Goal: Task Accomplishment & Management: Use online tool/utility

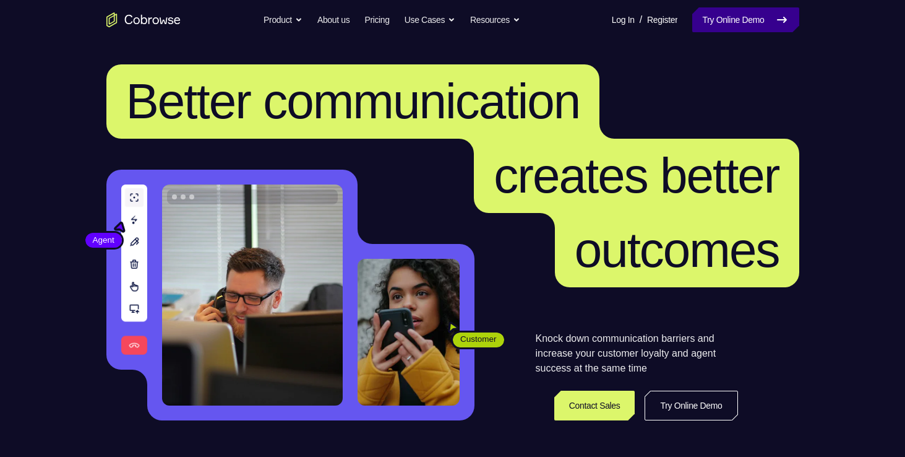
click at [754, 29] on link "Try Online Demo" at bounding box center [745, 19] width 106 height 25
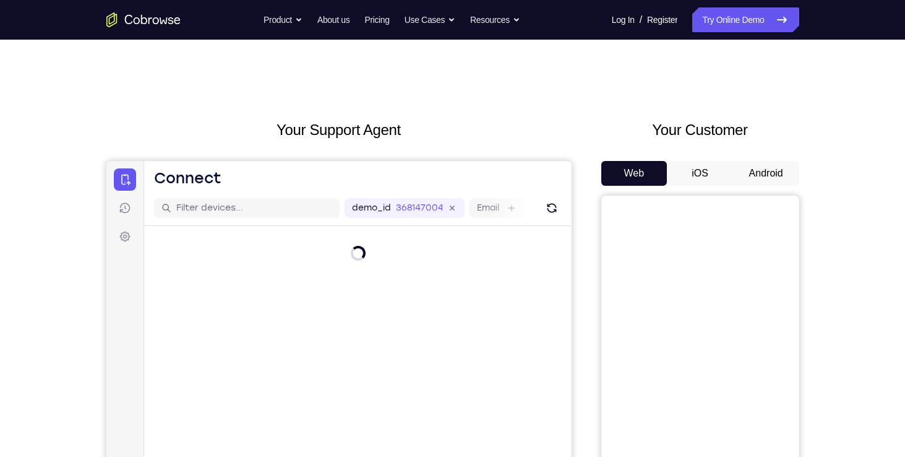
click at [773, 168] on button "Android" at bounding box center [766, 173] width 66 height 25
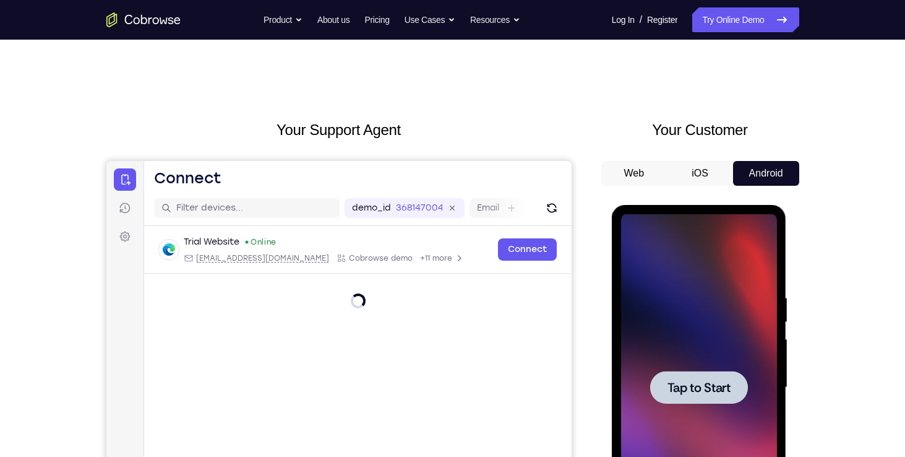
click at [692, 377] on div at bounding box center [699, 387] width 98 height 33
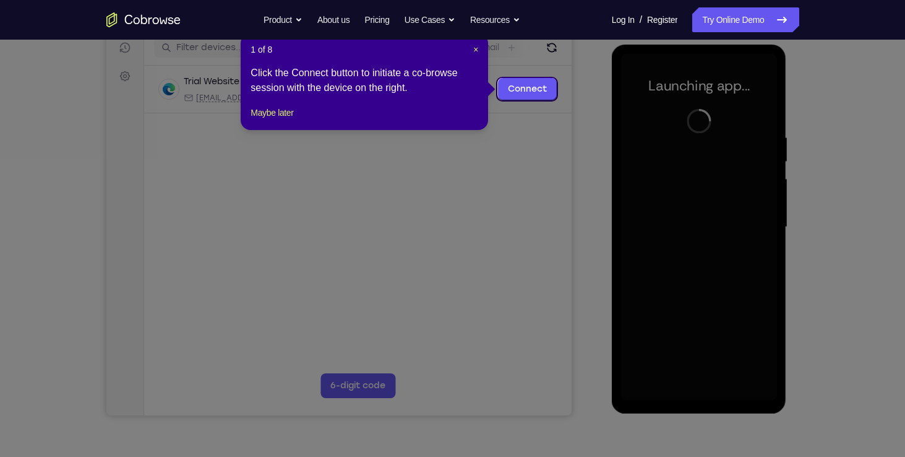
scroll to position [161, 0]
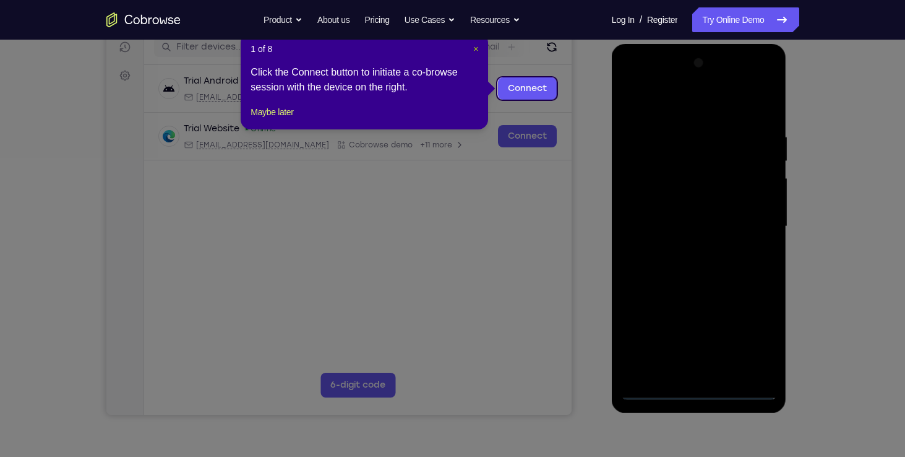
click at [473, 46] on span "×" at bounding box center [475, 49] width 5 height 10
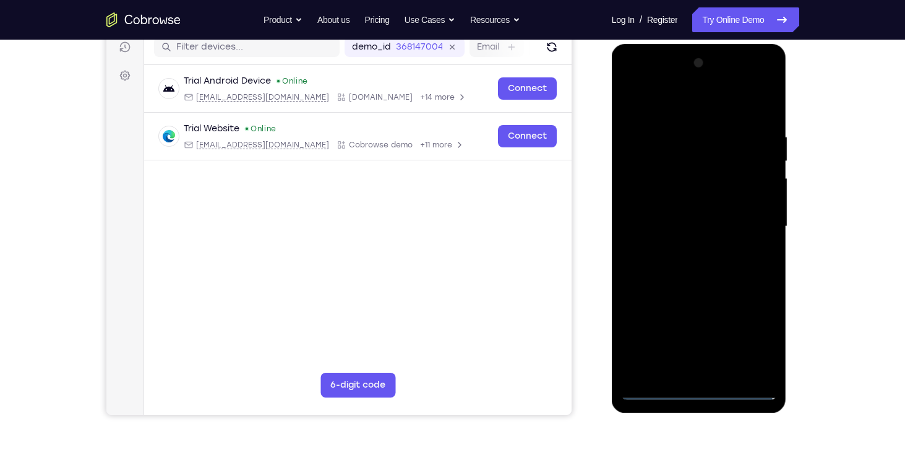
click at [699, 389] on div at bounding box center [699, 226] width 156 height 347
click at [746, 340] on div at bounding box center [699, 226] width 156 height 347
click at [671, 106] on div at bounding box center [699, 226] width 156 height 347
click at [711, 155] on div at bounding box center [699, 226] width 156 height 347
click at [654, 125] on div at bounding box center [699, 226] width 156 height 347
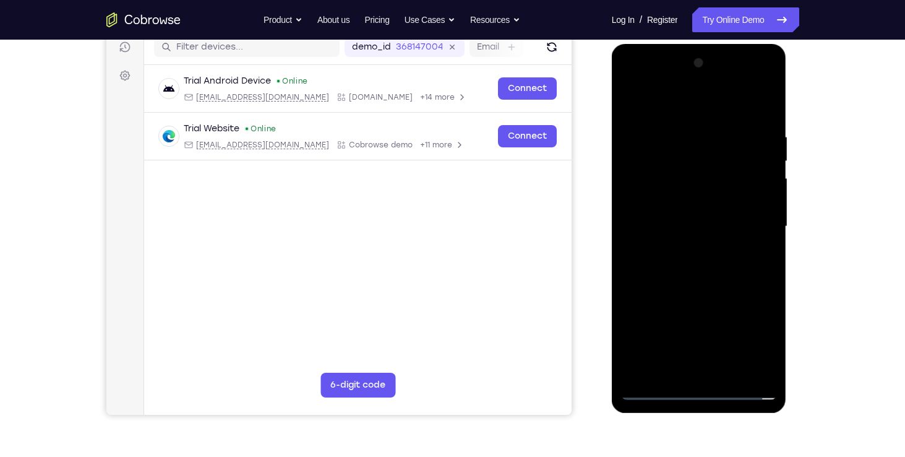
click at [639, 180] on div at bounding box center [699, 226] width 156 height 347
click at [704, 276] on div at bounding box center [699, 226] width 156 height 347
click at [634, 102] on div at bounding box center [699, 226] width 156 height 347
click at [661, 181] on div at bounding box center [699, 226] width 156 height 347
click at [694, 184] on div at bounding box center [699, 226] width 156 height 347
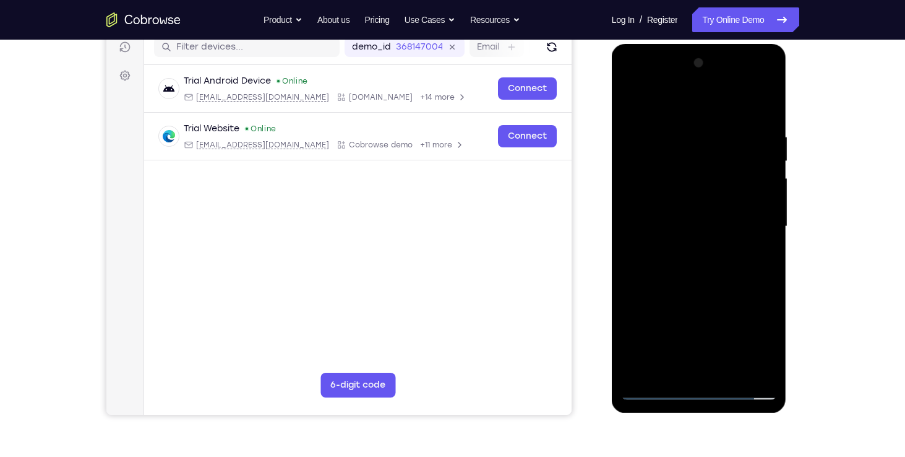
click at [718, 119] on div at bounding box center [699, 226] width 156 height 347
click at [669, 146] on div at bounding box center [699, 226] width 156 height 347
click at [671, 209] on div at bounding box center [699, 226] width 156 height 347
click at [756, 101] on div at bounding box center [699, 226] width 156 height 347
click at [767, 371] on div at bounding box center [699, 226] width 156 height 347
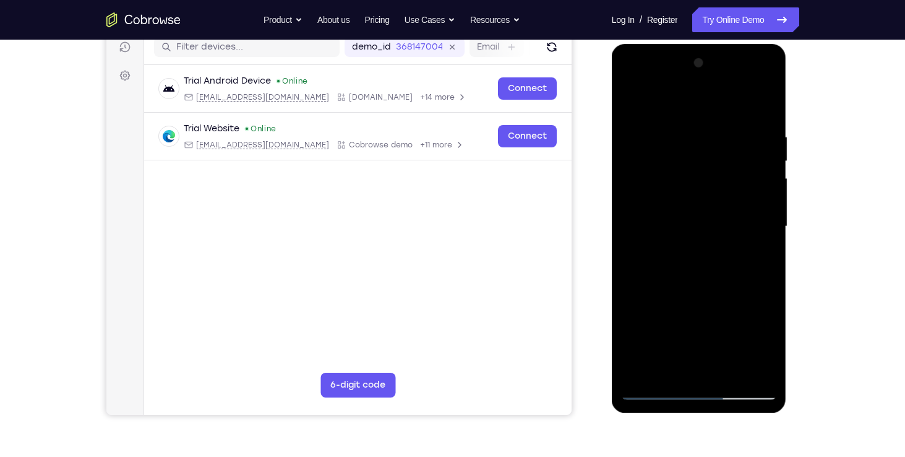
click at [766, 371] on div at bounding box center [699, 226] width 156 height 347
click at [638, 372] on div at bounding box center [699, 226] width 156 height 347
click at [758, 371] on div at bounding box center [699, 226] width 156 height 347
click at [767, 97] on div at bounding box center [699, 226] width 156 height 347
click at [767, 101] on div at bounding box center [699, 226] width 156 height 347
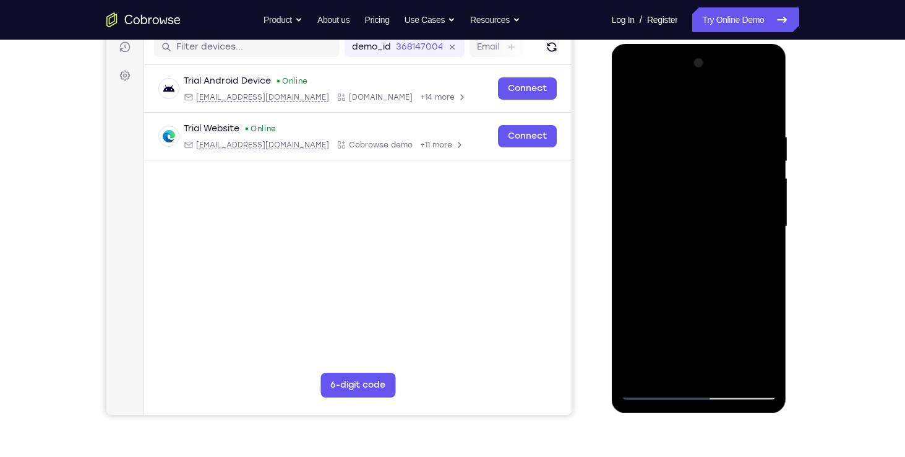
click at [691, 129] on div at bounding box center [699, 226] width 156 height 347
click at [630, 100] on div at bounding box center [699, 226] width 156 height 347
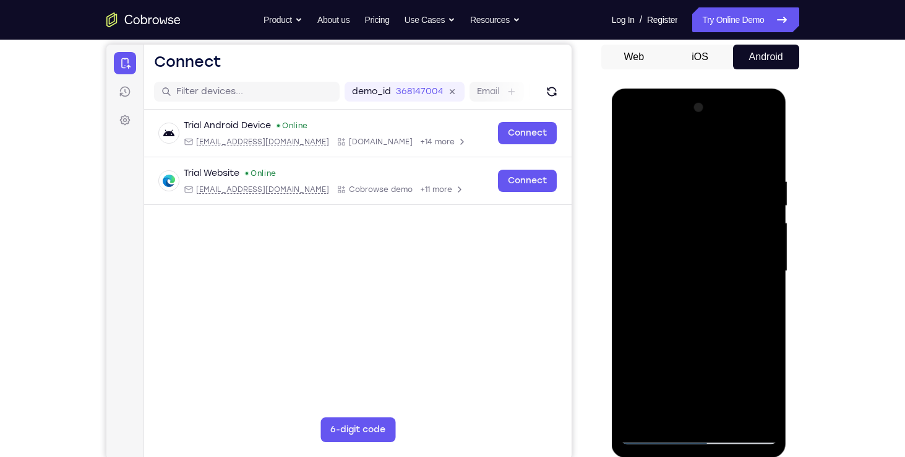
scroll to position [115, 0]
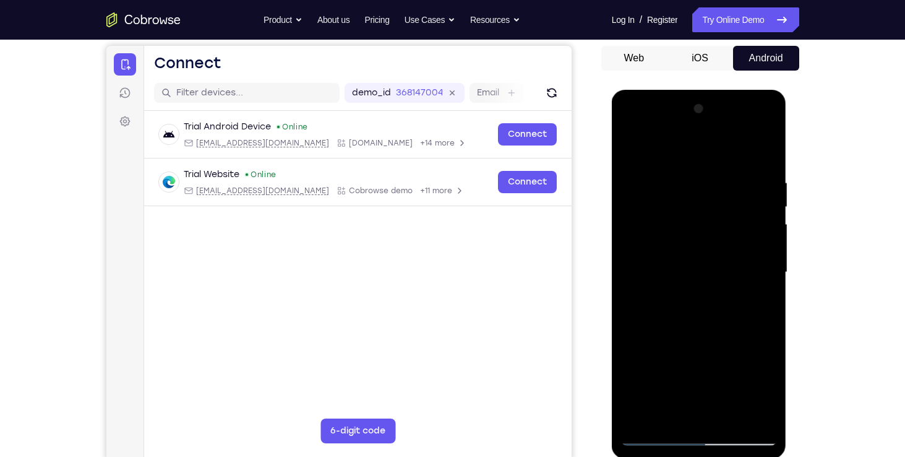
click at [629, 144] on div at bounding box center [699, 272] width 156 height 347
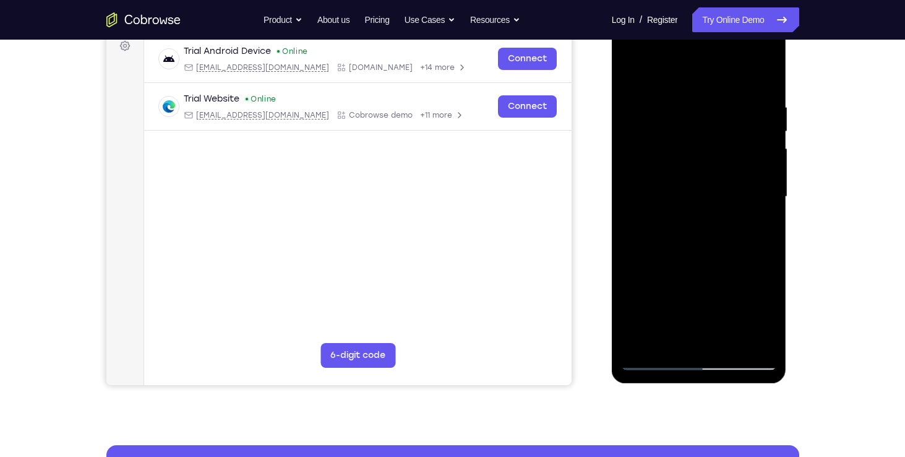
scroll to position [172, 0]
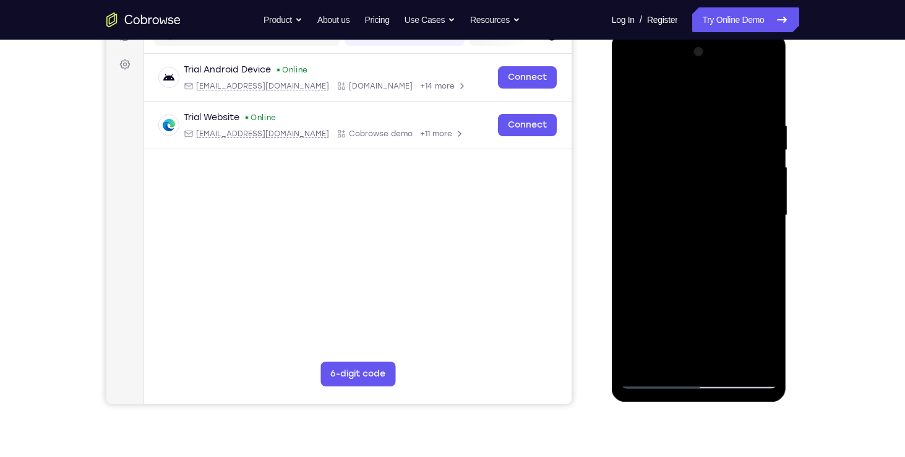
click at [634, 363] on div at bounding box center [699, 215] width 156 height 347
click at [765, 85] on div at bounding box center [699, 215] width 156 height 347
click at [691, 92] on div at bounding box center [699, 215] width 156 height 347
click at [695, 97] on div at bounding box center [699, 215] width 156 height 347
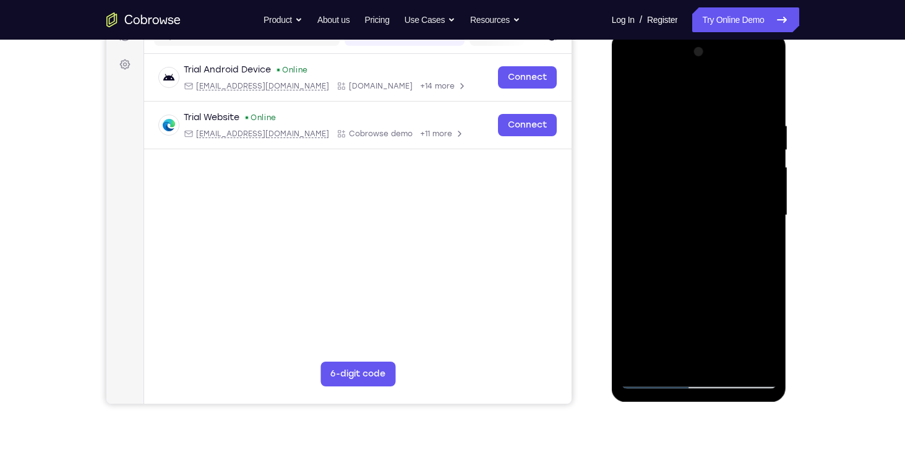
click at [674, 111] on div at bounding box center [699, 215] width 156 height 347
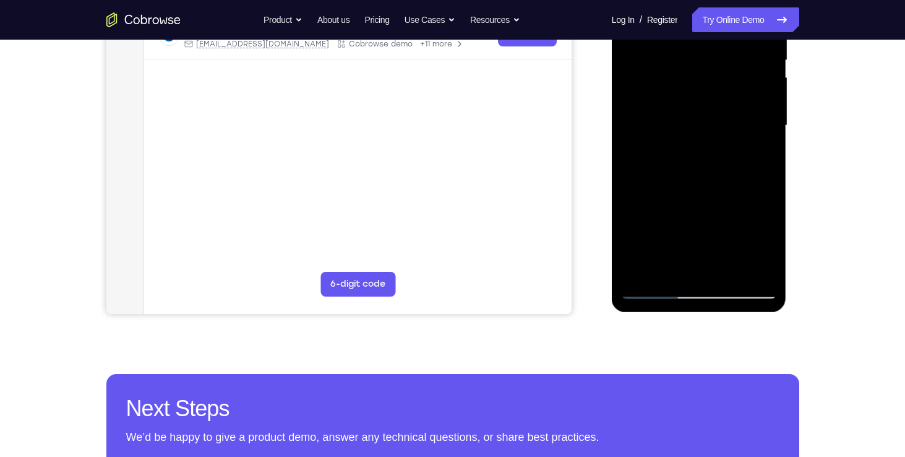
scroll to position [262, 0]
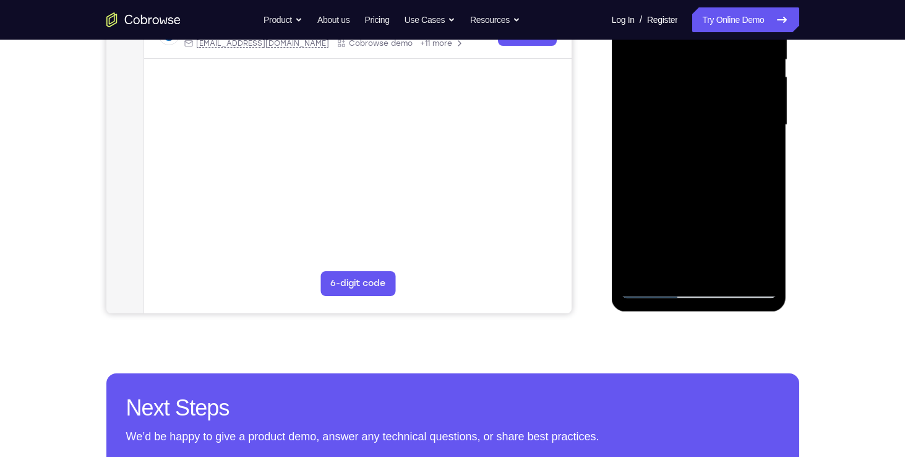
click at [651, 290] on div at bounding box center [699, 125] width 156 height 347
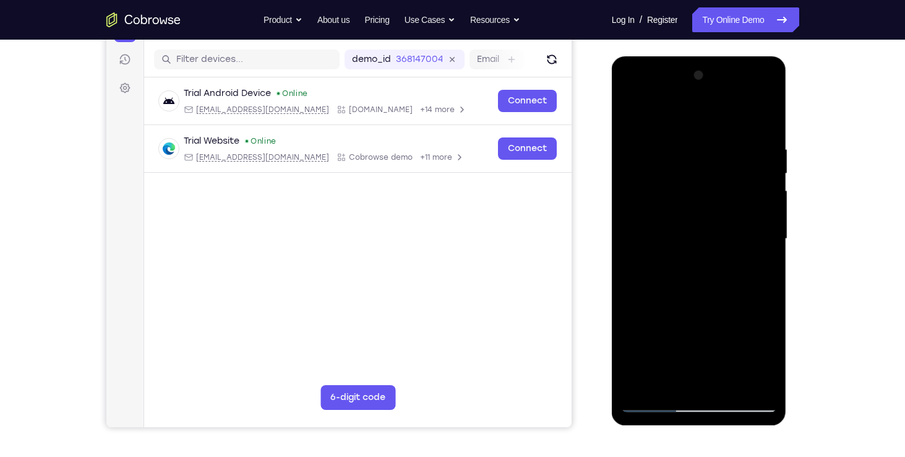
scroll to position [153, 0]
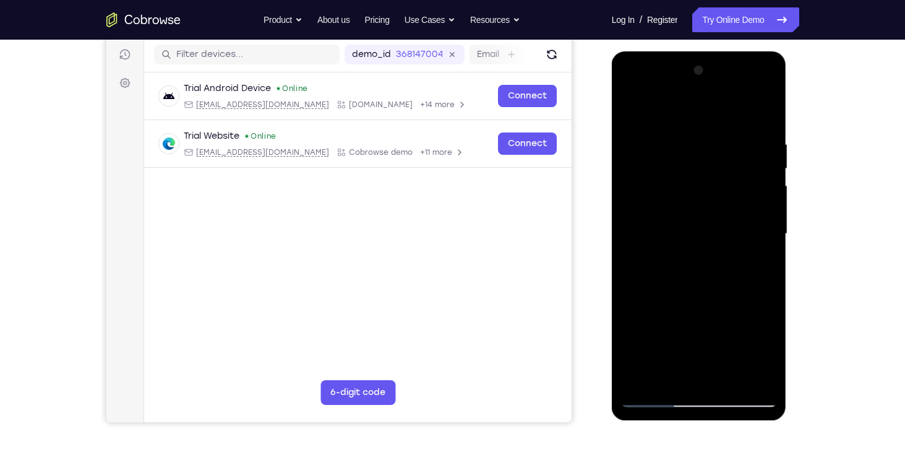
click at [663, 145] on div at bounding box center [699, 234] width 156 height 347
click at [654, 395] on div at bounding box center [699, 234] width 156 height 347
click at [629, 109] on div at bounding box center [699, 234] width 156 height 347
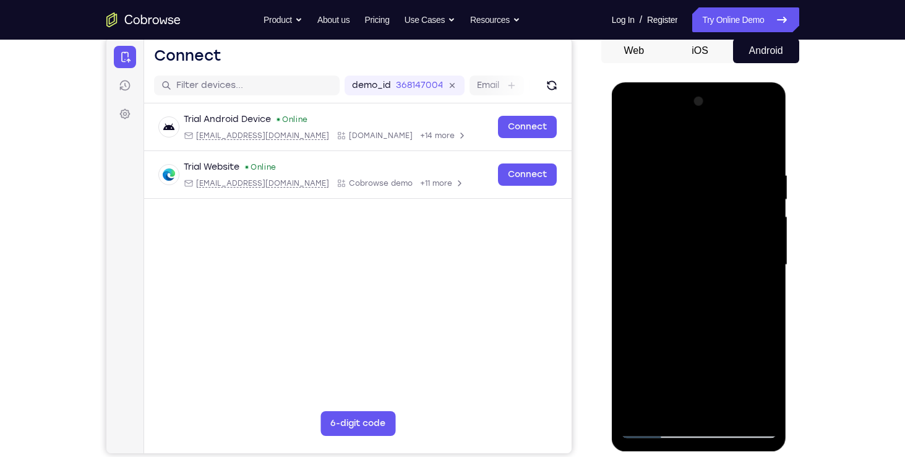
scroll to position [121, 0]
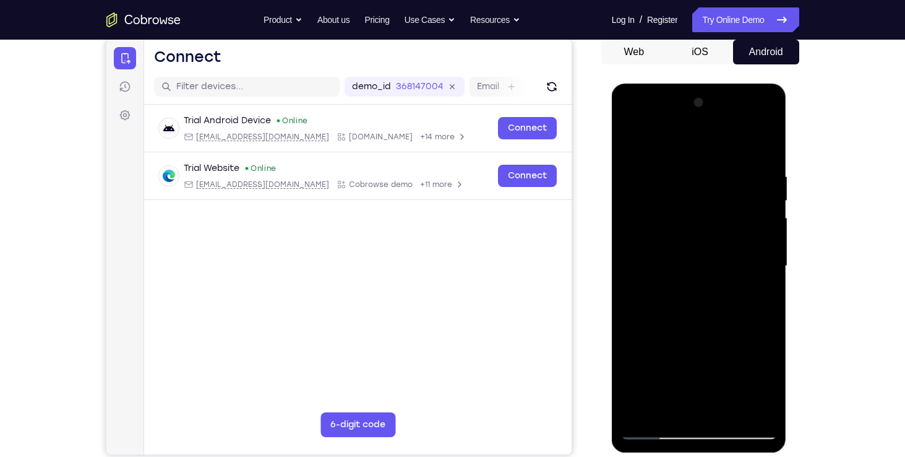
drag, startPoint x: 691, startPoint y: 254, endPoint x: 712, endPoint y: 157, distance: 98.7
click at [712, 157] on div at bounding box center [699, 266] width 156 height 347
click at [762, 411] on div at bounding box center [699, 266] width 156 height 347
click at [707, 369] on div at bounding box center [699, 266] width 156 height 347
click at [655, 429] on div at bounding box center [699, 266] width 156 height 347
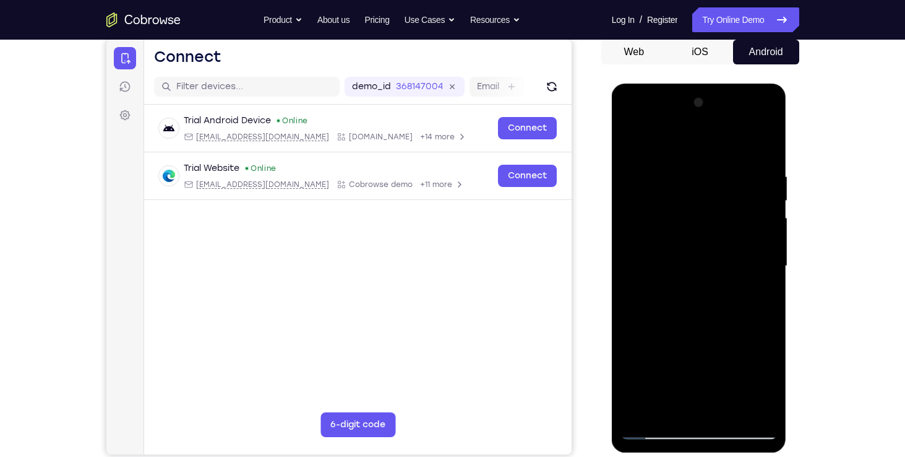
click at [766, 139] on div at bounding box center [699, 266] width 156 height 347
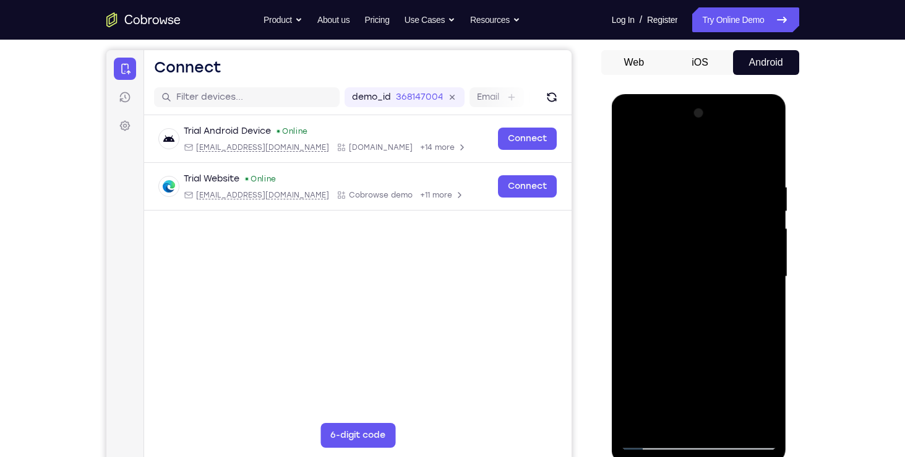
scroll to position [110, 0]
drag, startPoint x: 674, startPoint y: 351, endPoint x: 683, endPoint y: 458, distance: 106.8
click at [683, 456] on div at bounding box center [699, 279] width 175 height 369
click at [629, 146] on div at bounding box center [699, 277] width 156 height 347
click at [742, 217] on div at bounding box center [699, 277] width 156 height 347
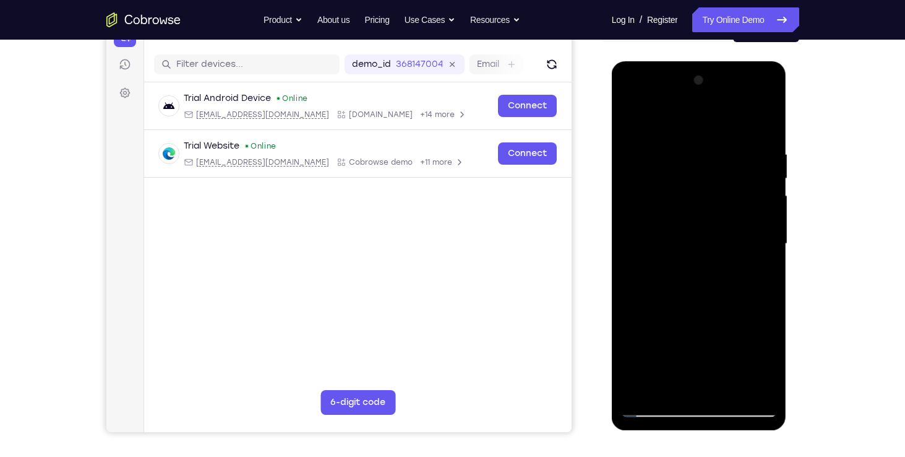
scroll to position [149, 0]
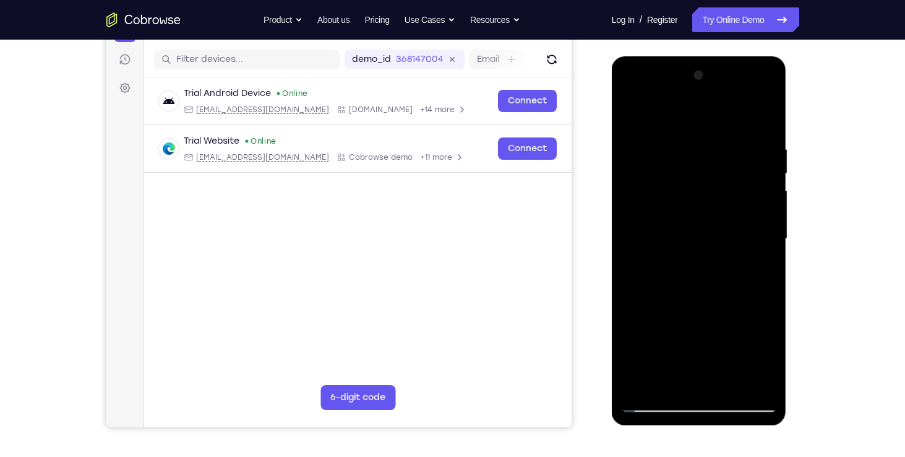
click at [642, 384] on div at bounding box center [699, 239] width 156 height 347
click at [768, 112] on div at bounding box center [699, 239] width 156 height 347
click at [673, 147] on div at bounding box center [699, 239] width 156 height 347
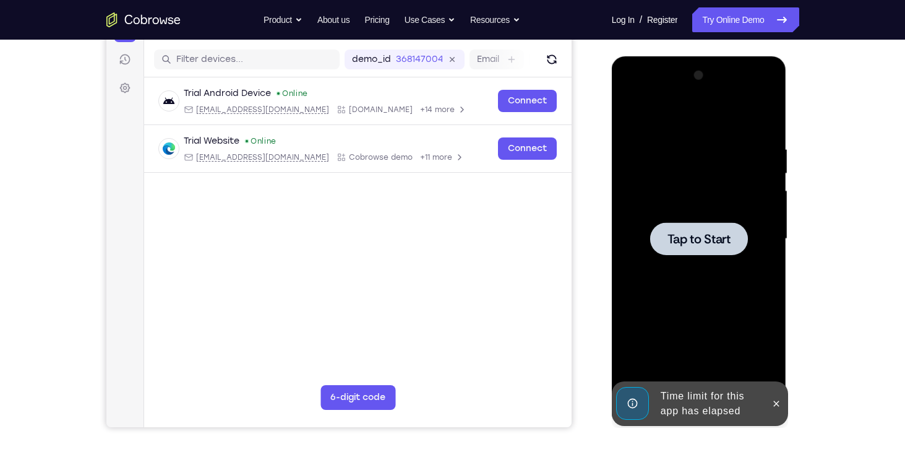
click at [702, 237] on span "Tap to Start" at bounding box center [699, 239] width 63 height 12
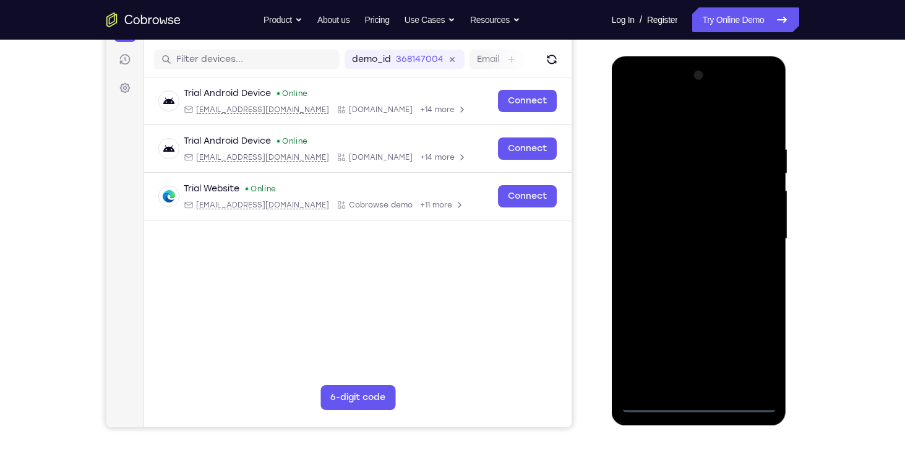
click at [699, 399] on div at bounding box center [699, 239] width 156 height 347
click at [746, 341] on div at bounding box center [699, 239] width 156 height 347
click at [657, 117] on div at bounding box center [699, 239] width 156 height 347
click at [749, 229] on div at bounding box center [699, 239] width 156 height 347
click at [676, 238] on div at bounding box center [699, 239] width 156 height 347
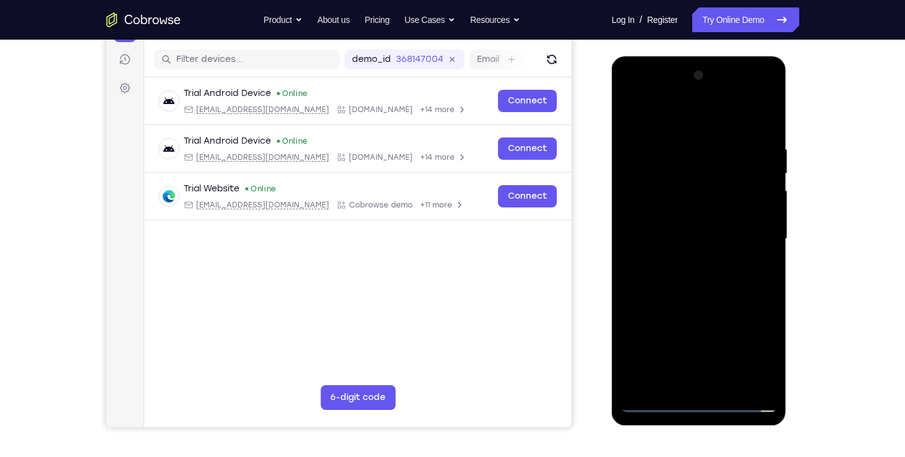
click at [684, 262] on div at bounding box center [699, 239] width 156 height 347
click at [697, 216] on div at bounding box center [699, 239] width 156 height 347
click at [686, 218] on div at bounding box center [699, 239] width 156 height 347
click at [683, 223] on div at bounding box center [699, 239] width 156 height 347
click at [684, 223] on div at bounding box center [699, 239] width 156 height 347
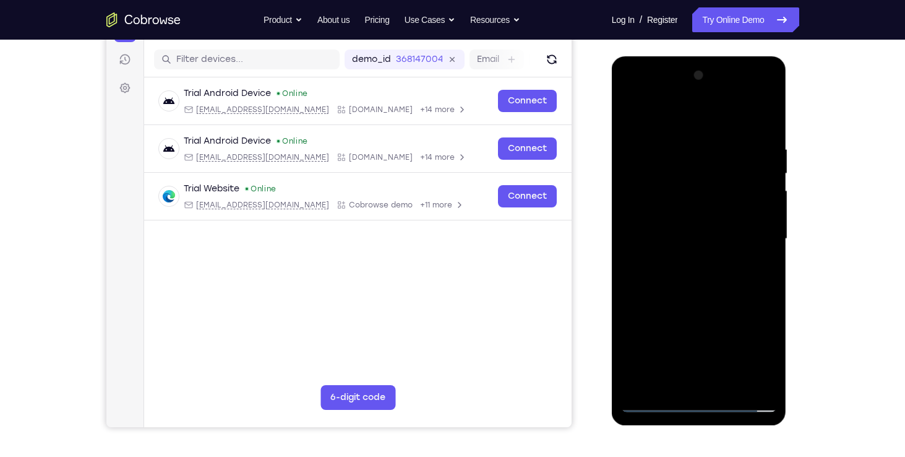
click at [684, 223] on div at bounding box center [699, 239] width 156 height 347
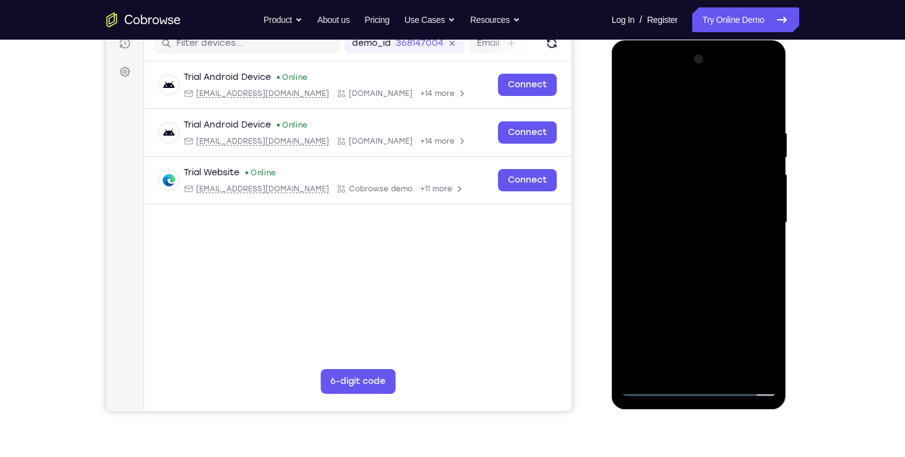
scroll to position [156, 0]
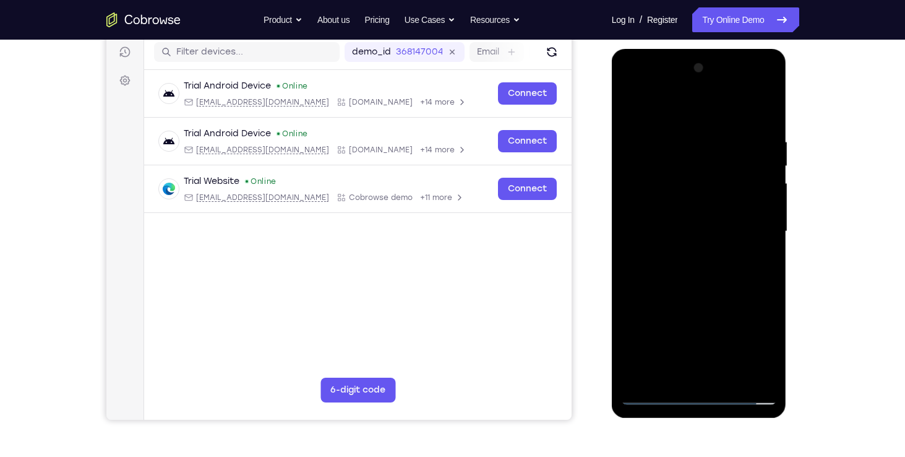
click at [694, 213] on div at bounding box center [699, 231] width 156 height 347
click at [681, 214] on div at bounding box center [699, 231] width 156 height 347
click at [649, 171] on div at bounding box center [699, 231] width 156 height 347
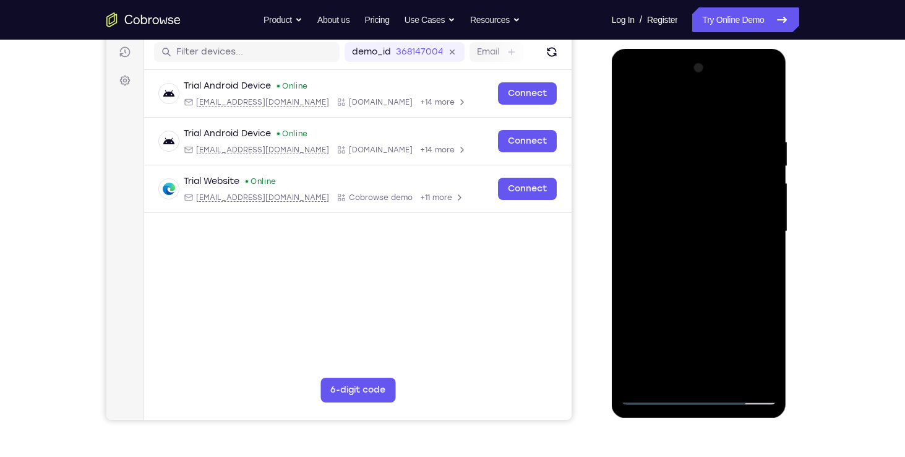
click at [687, 181] on div at bounding box center [699, 231] width 156 height 347
click at [665, 203] on div at bounding box center [699, 231] width 156 height 347
click at [677, 226] on div at bounding box center [699, 231] width 156 height 347
click at [676, 302] on div at bounding box center [699, 231] width 156 height 347
click at [757, 110] on div at bounding box center [699, 231] width 156 height 347
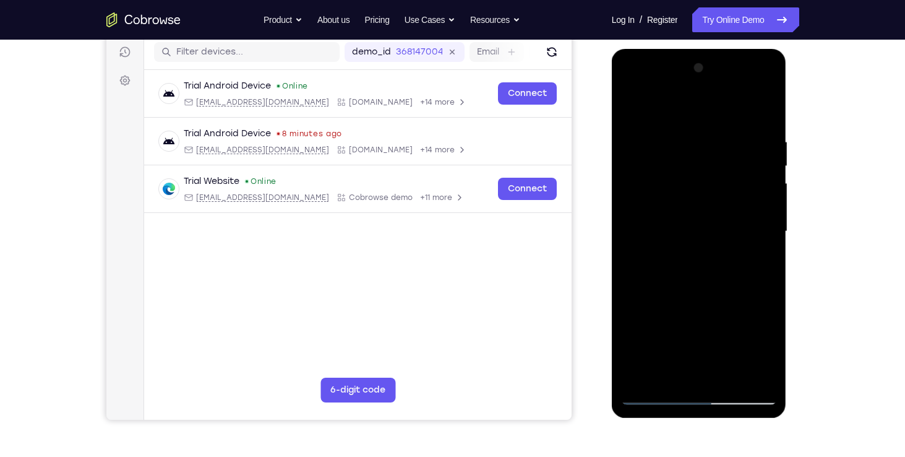
click at [629, 105] on div at bounding box center [699, 231] width 156 height 347
click at [671, 82] on div at bounding box center [699, 231] width 156 height 347
click at [643, 185] on div at bounding box center [699, 231] width 156 height 347
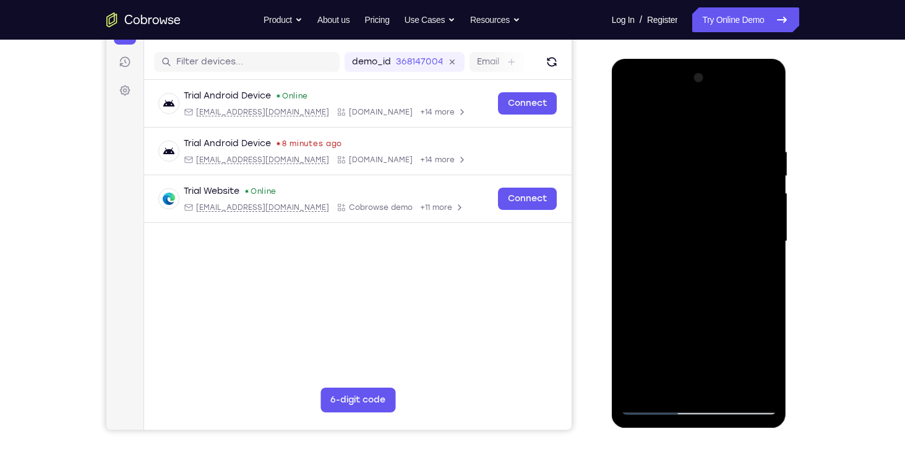
scroll to position [145, 0]
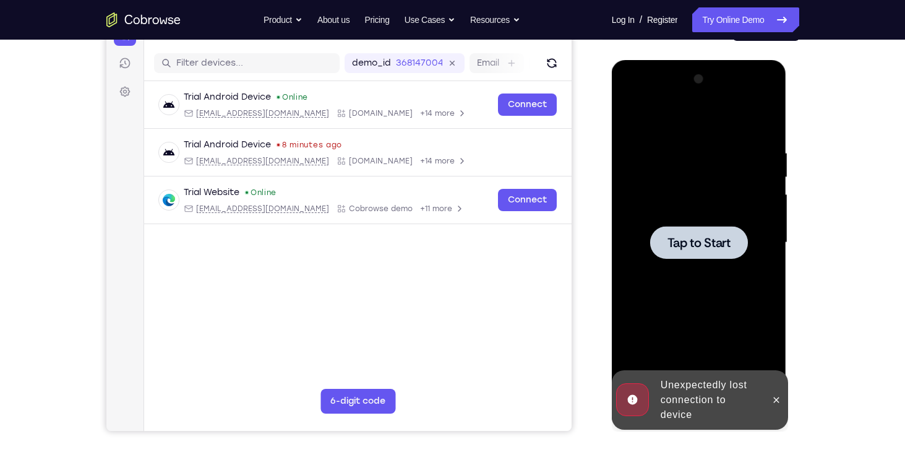
click at [707, 245] on span "Tap to Start" at bounding box center [699, 242] width 63 height 12
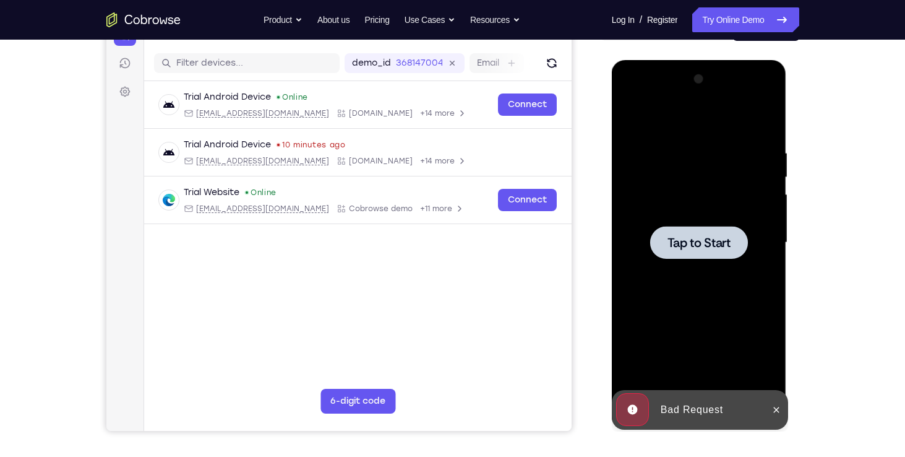
click at [706, 240] on span "Tap to Start" at bounding box center [699, 242] width 63 height 12
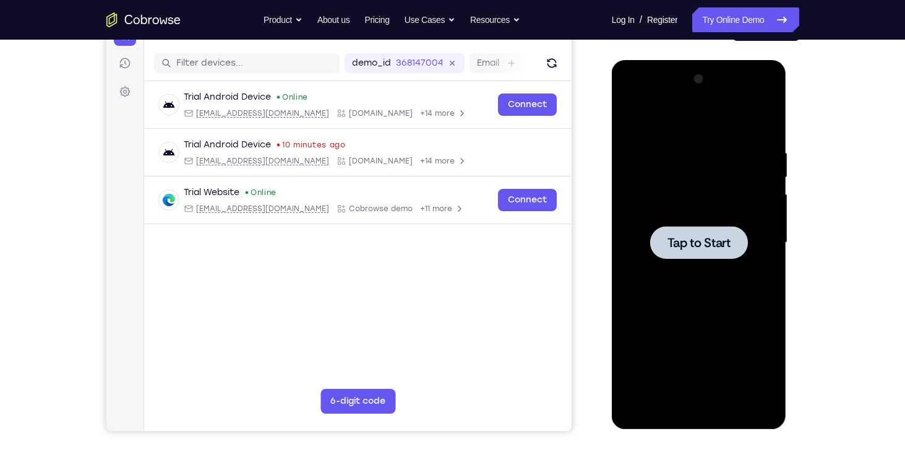
click at [701, 248] on span "Tap to Start" at bounding box center [699, 242] width 63 height 12
click at [699, 240] on span "Tap to Start" at bounding box center [699, 242] width 63 height 12
click at [693, 233] on div at bounding box center [699, 242] width 98 height 33
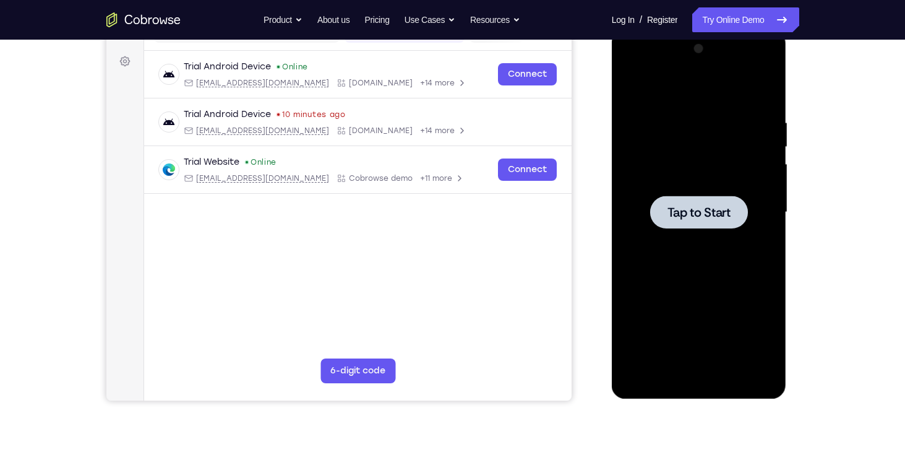
scroll to position [177, 0]
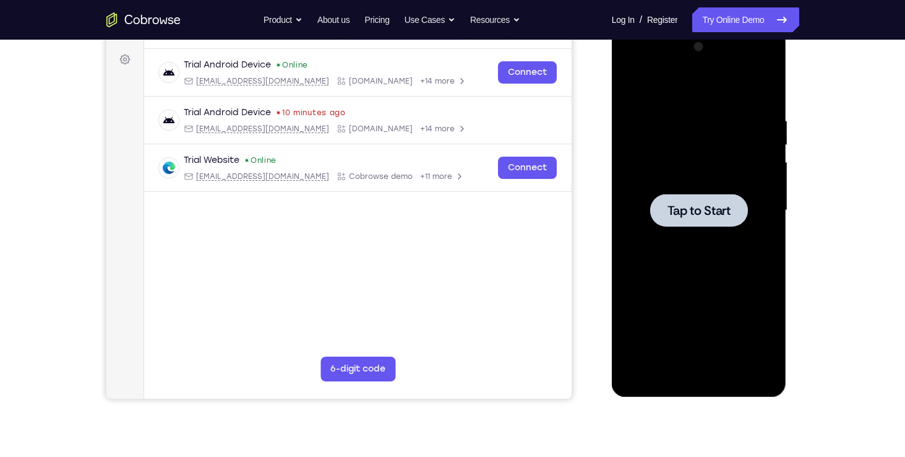
click at [705, 218] on div at bounding box center [699, 210] width 98 height 33
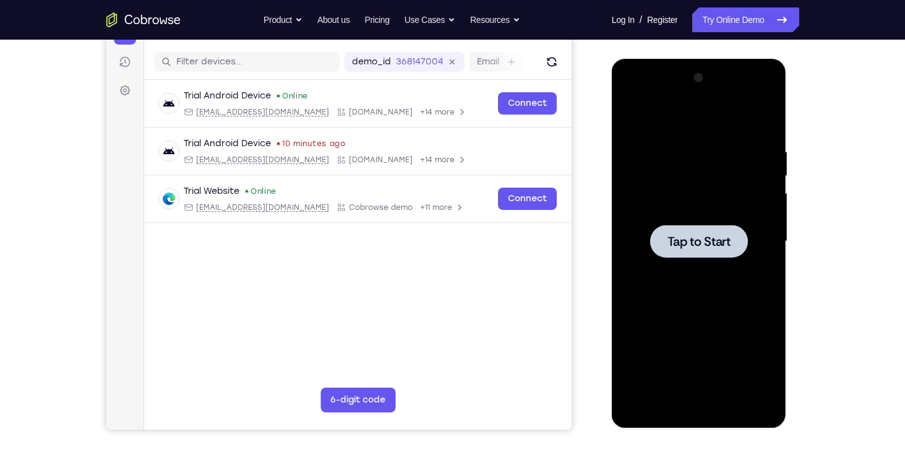
scroll to position [145, 0]
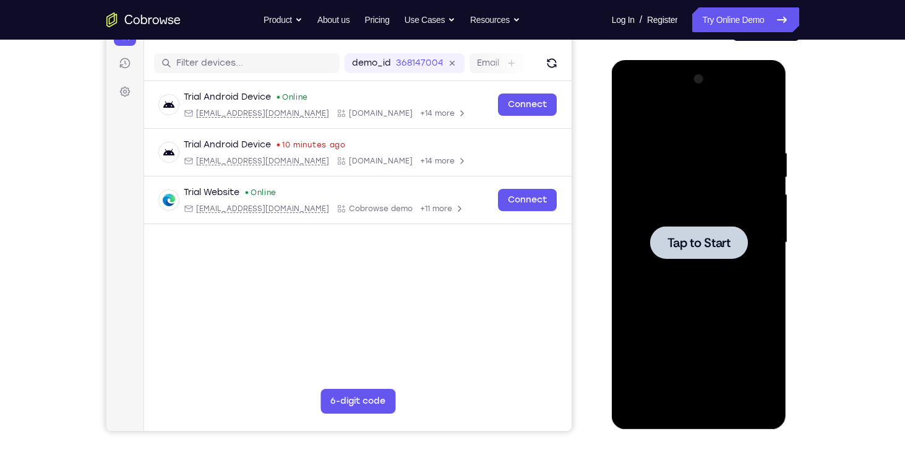
drag, startPoint x: 695, startPoint y: 246, endPoint x: 661, endPoint y: 249, distance: 33.6
click at [661, 249] on div at bounding box center [699, 242] width 98 height 33
click at [704, 248] on span "Tap to Start" at bounding box center [699, 242] width 63 height 12
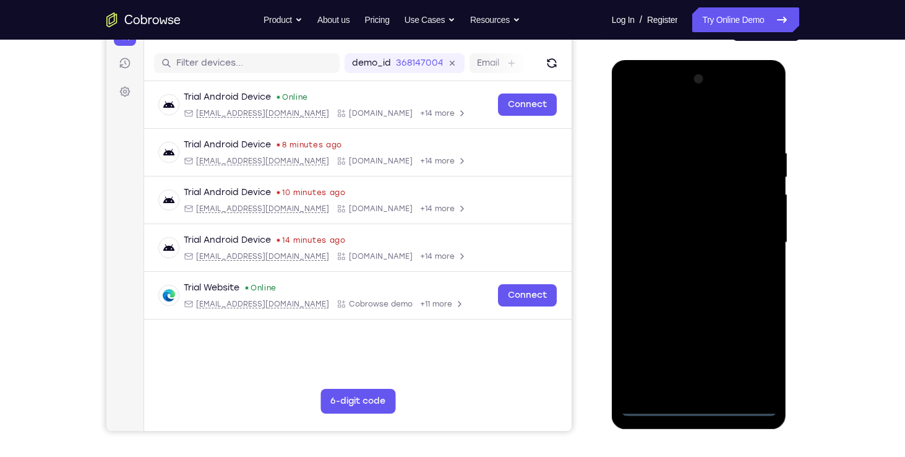
click at [700, 403] on div at bounding box center [699, 242] width 156 height 347
click at [760, 353] on div at bounding box center [699, 242] width 156 height 347
click at [699, 129] on div at bounding box center [699, 242] width 156 height 347
click at [713, 177] on div at bounding box center [699, 242] width 156 height 347
click at [655, 134] on div at bounding box center [699, 242] width 156 height 347
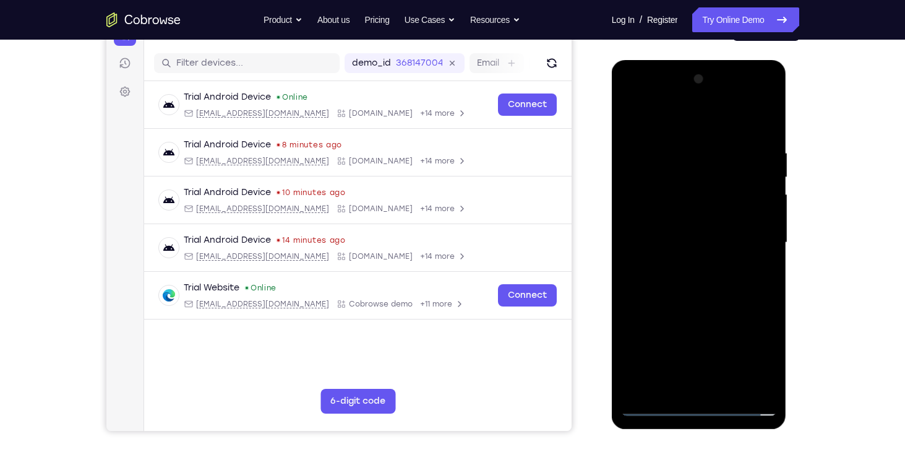
click at [650, 242] on div at bounding box center [699, 242] width 156 height 347
click at [698, 360] on div at bounding box center [699, 242] width 156 height 347
click at [653, 406] on div at bounding box center [699, 242] width 156 height 347
click at [691, 193] on div at bounding box center [699, 242] width 156 height 347
click at [722, 134] on div at bounding box center [699, 242] width 156 height 347
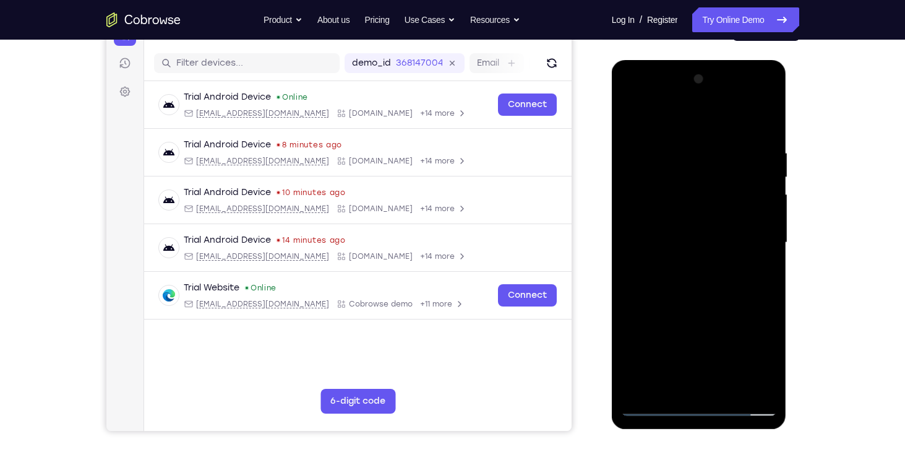
click at [694, 157] on div at bounding box center [699, 242] width 156 height 347
click at [666, 227] on div at bounding box center [699, 242] width 156 height 347
click at [647, 305] on div at bounding box center [699, 242] width 156 height 347
click at [697, 235] on div at bounding box center [699, 242] width 156 height 347
click at [647, 306] on div at bounding box center [699, 242] width 156 height 347
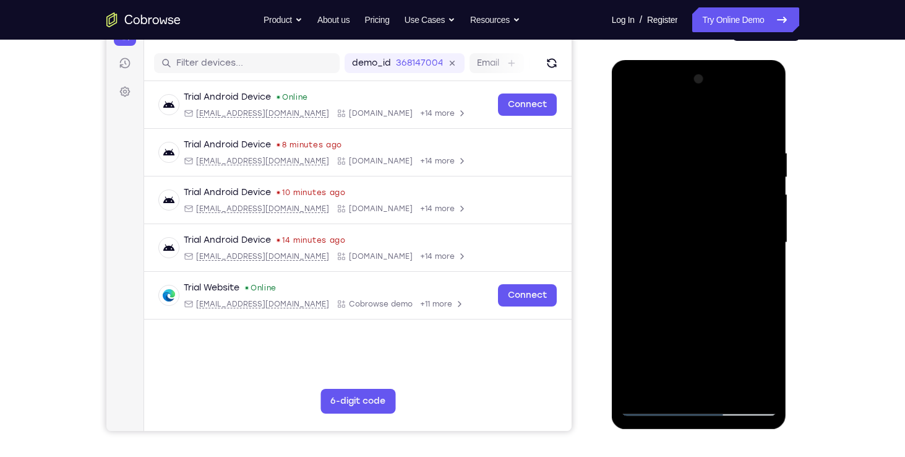
drag, startPoint x: 659, startPoint y: 285, endPoint x: 767, endPoint y: 278, distance: 107.9
click at [767, 278] on div at bounding box center [699, 242] width 156 height 347
click at [661, 286] on div at bounding box center [699, 242] width 156 height 347
click at [658, 286] on div at bounding box center [699, 242] width 156 height 347
drag, startPoint x: 658, startPoint y: 286, endPoint x: 751, endPoint y: 210, distance: 120.5
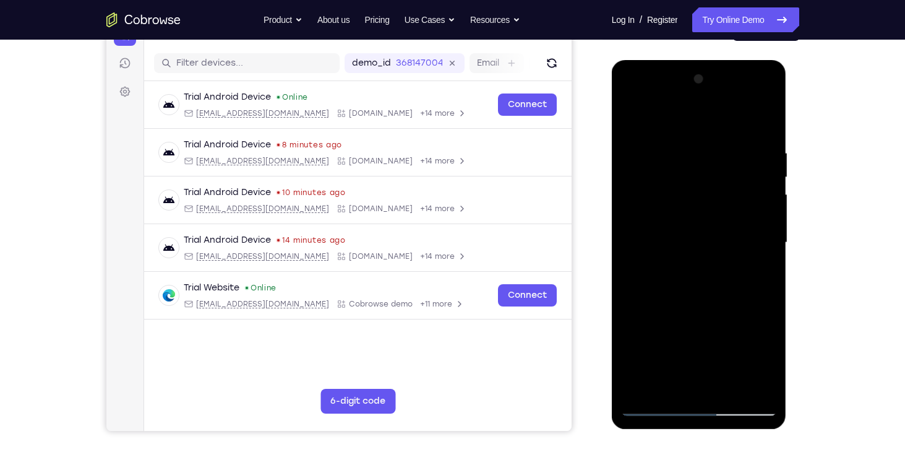
click at [751, 210] on div at bounding box center [699, 242] width 156 height 347
click at [751, 205] on div at bounding box center [699, 242] width 156 height 347
